Goal: Browse casually

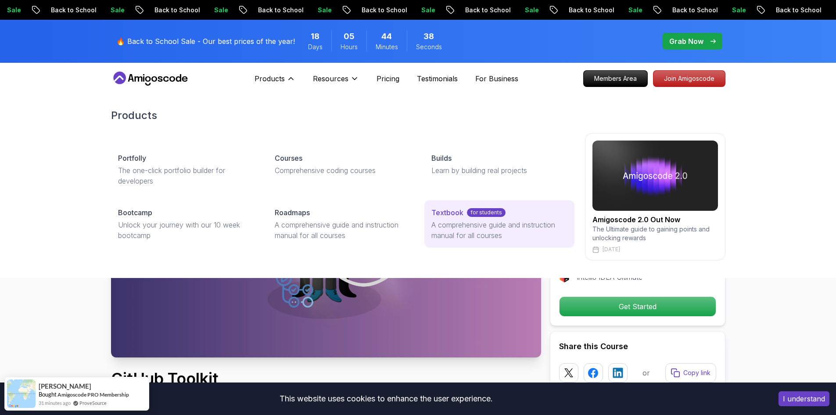
click at [445, 219] on link "Textbook for students A comprehensive guide and instruction manual for all cour…" at bounding box center [499, 223] width 150 height 47
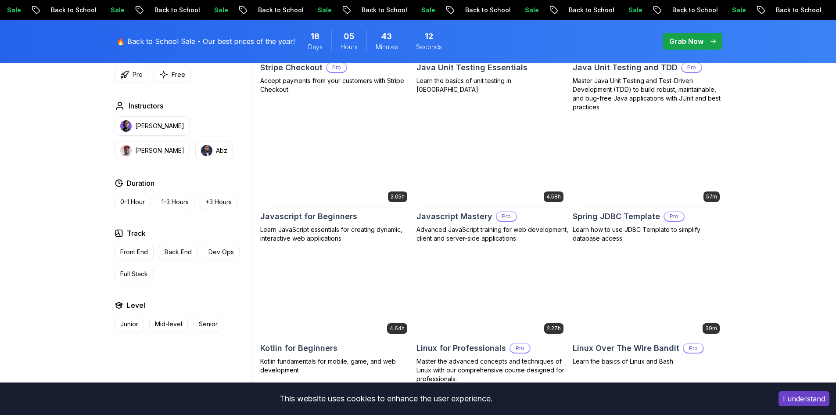
scroll to position [1667, 0]
